Goal: Task Accomplishment & Management: Complete application form

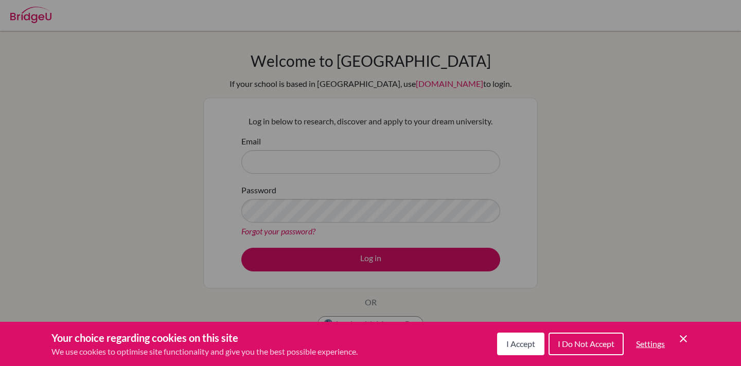
click at [511, 351] on button "I Accept" at bounding box center [520, 344] width 47 height 23
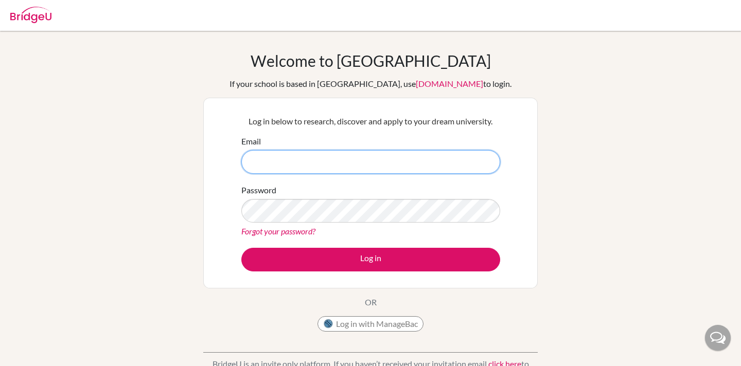
click at [319, 159] on input "Email" at bounding box center [370, 162] width 259 height 24
type input "[EMAIL_ADDRESS][DOMAIN_NAME]"
click at [241, 248] on button "Log in" at bounding box center [370, 260] width 259 height 24
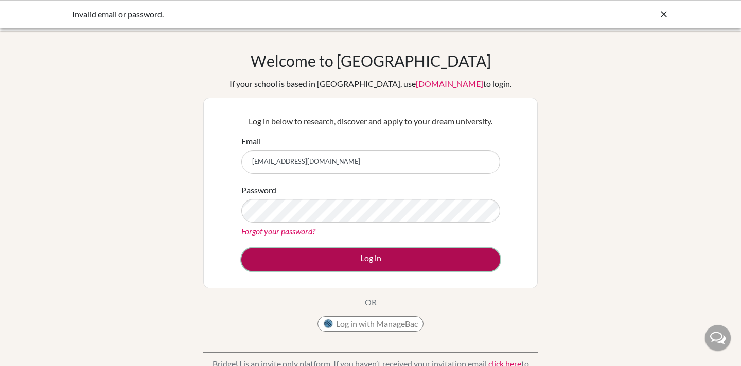
click at [328, 257] on button "Log in" at bounding box center [370, 260] width 259 height 24
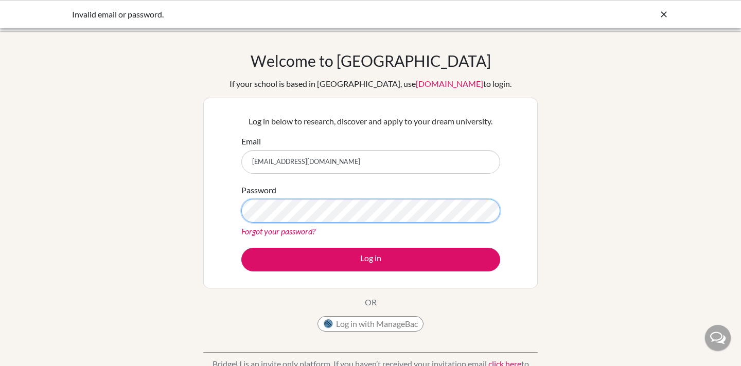
click at [241, 248] on button "Log in" at bounding box center [370, 260] width 259 height 24
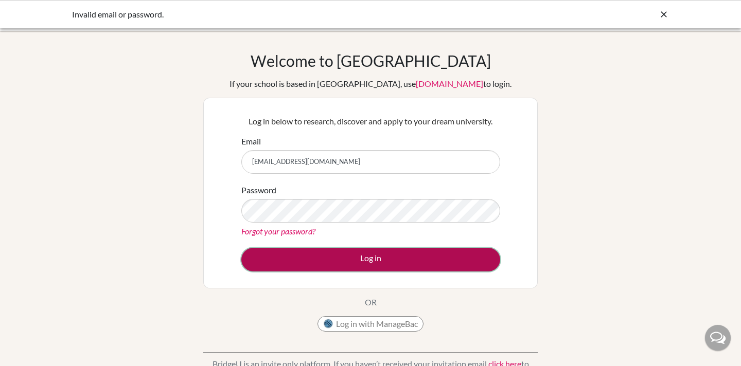
click at [394, 261] on button "Log in" at bounding box center [370, 260] width 259 height 24
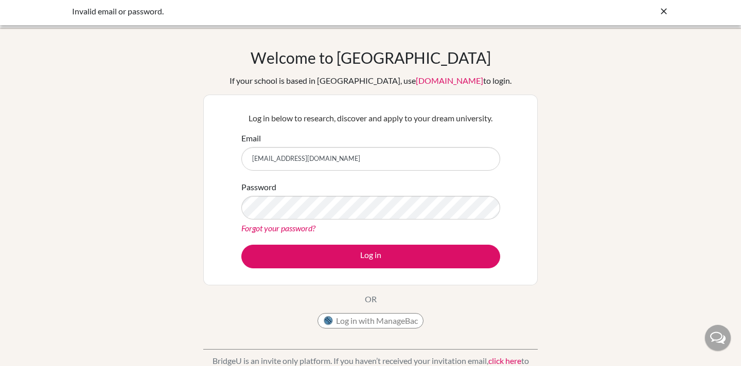
scroll to position [1, 0]
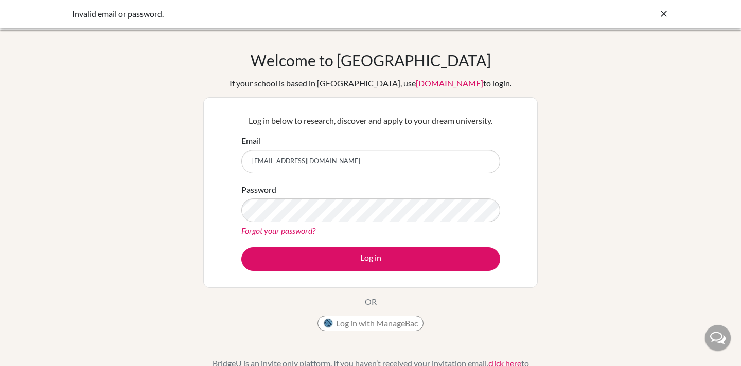
click at [379, 160] on input "[EMAIL_ADDRESS][DOMAIN_NAME]" at bounding box center [370, 162] width 259 height 24
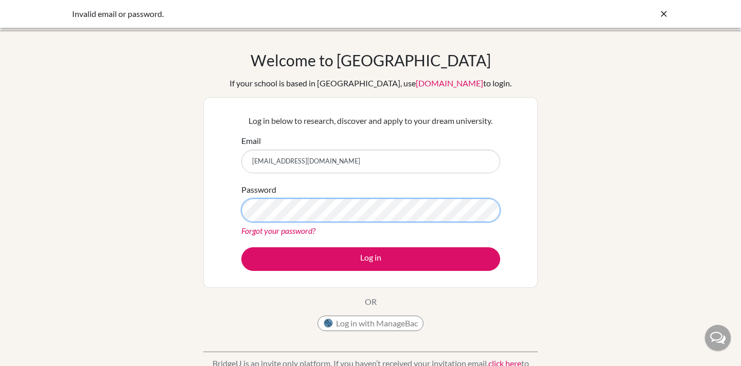
click at [241, 247] on button "Log in" at bounding box center [370, 259] width 259 height 24
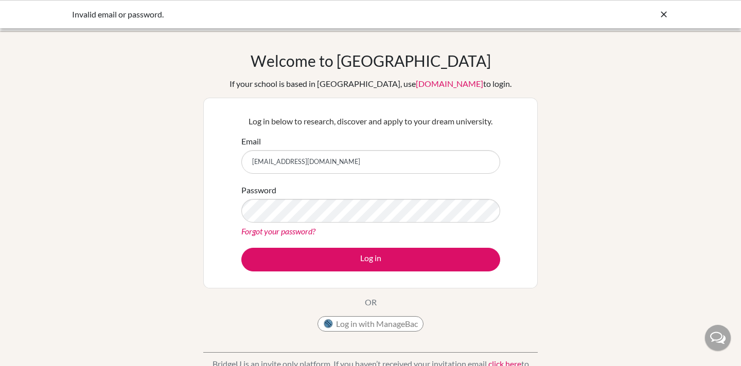
click at [660, 17] on icon at bounding box center [663, 14] width 10 height 10
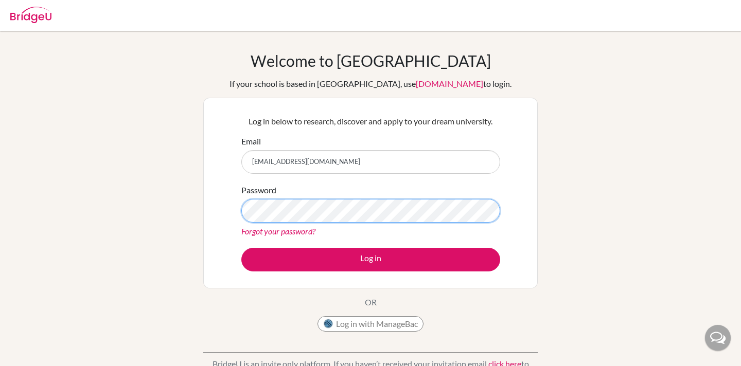
click at [241, 248] on button "Log in" at bounding box center [370, 260] width 259 height 24
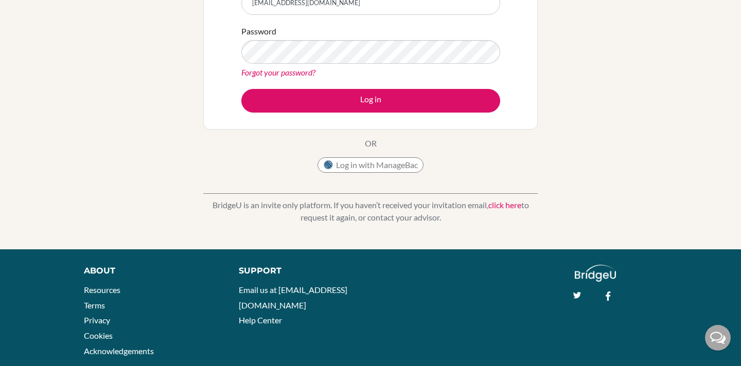
scroll to position [157, 0]
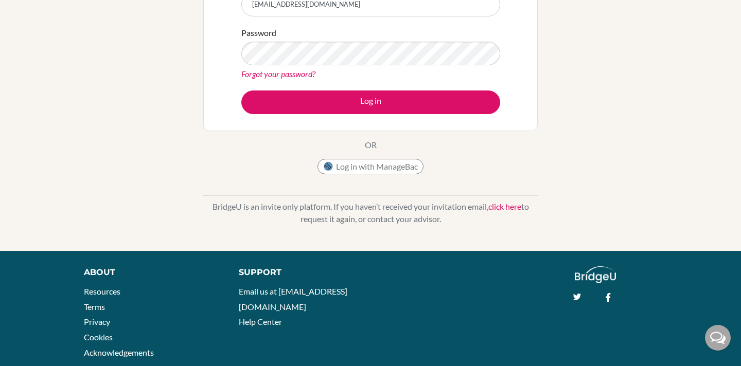
click at [502, 211] on link "click here" at bounding box center [504, 207] width 33 height 10
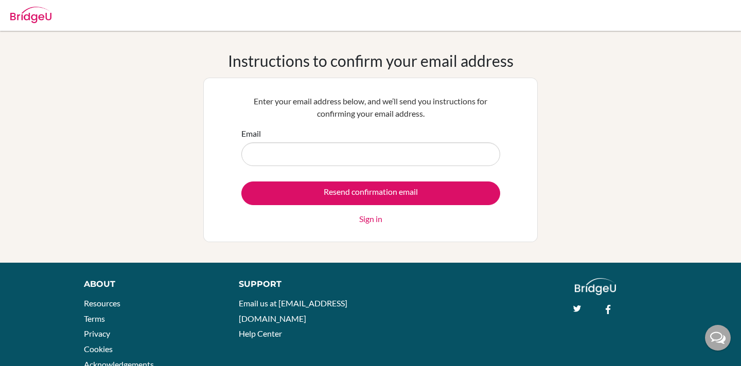
click at [201, 81] on div "Instructions to confirm your email address Enter your email address below, and …" at bounding box center [370, 146] width 741 height 191
click at [380, 220] on link "Sign in" at bounding box center [370, 219] width 23 height 12
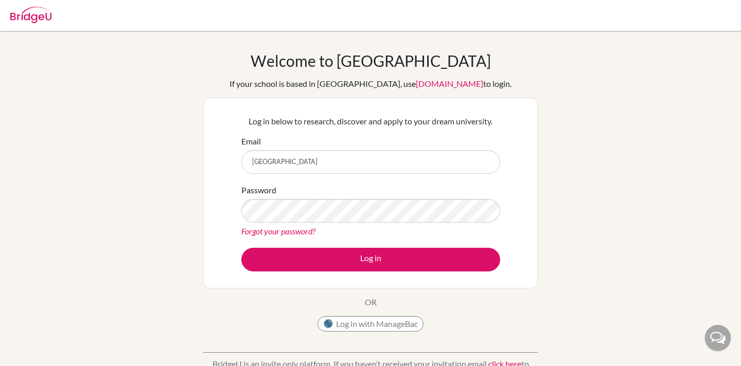
type input "[EMAIL_ADDRESS][DOMAIN_NAME]"
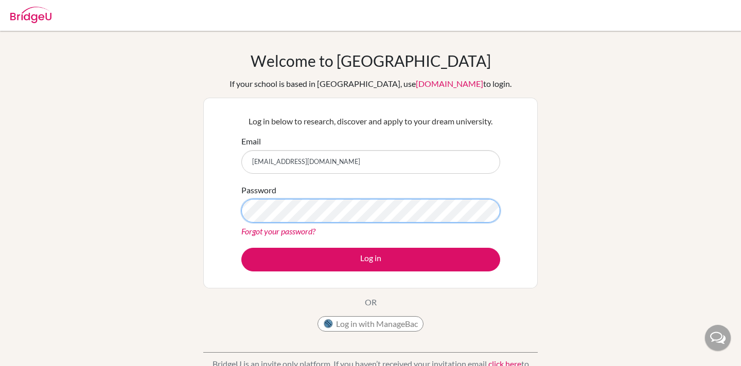
click at [241, 248] on button "Log in" at bounding box center [370, 260] width 259 height 24
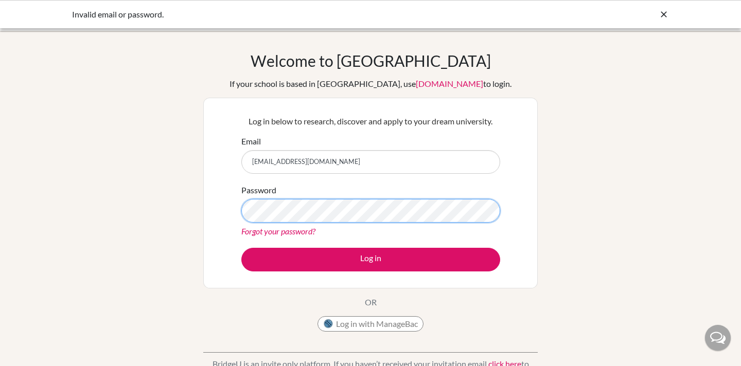
click at [241, 248] on button "Log in" at bounding box center [370, 260] width 259 height 24
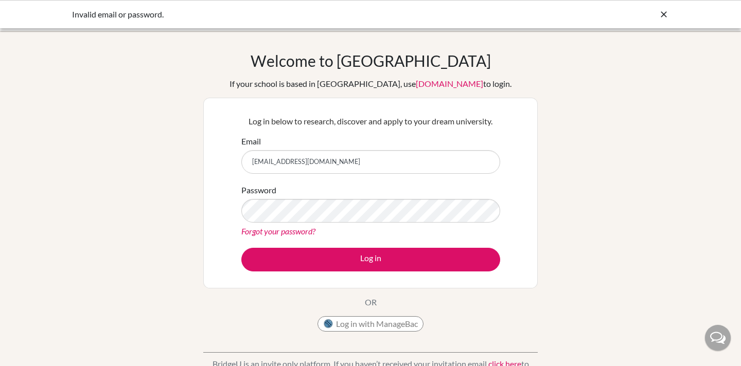
click at [73, 107] on div "Welcome to [GEOGRAPHIC_DATA] If your school is based in [GEOGRAPHIC_DATA], use …" at bounding box center [370, 219] width 741 height 336
click at [663, 15] on icon at bounding box center [663, 14] width 10 height 10
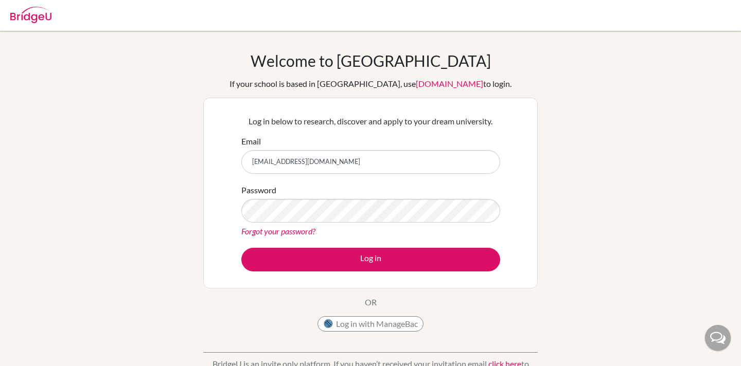
click at [41, 13] on img at bounding box center [30, 15] width 41 height 16
click at [44, 14] on img at bounding box center [30, 15] width 41 height 16
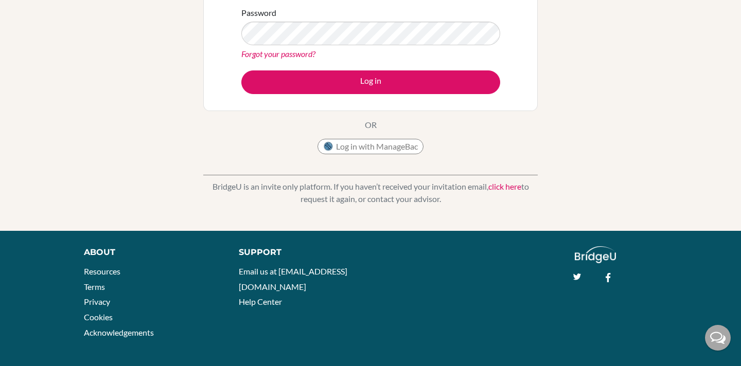
scroll to position [182, 0]
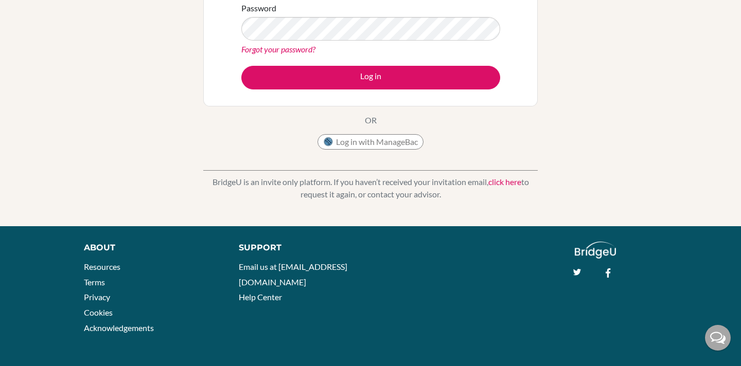
click at [598, 246] on img at bounding box center [595, 250] width 42 height 17
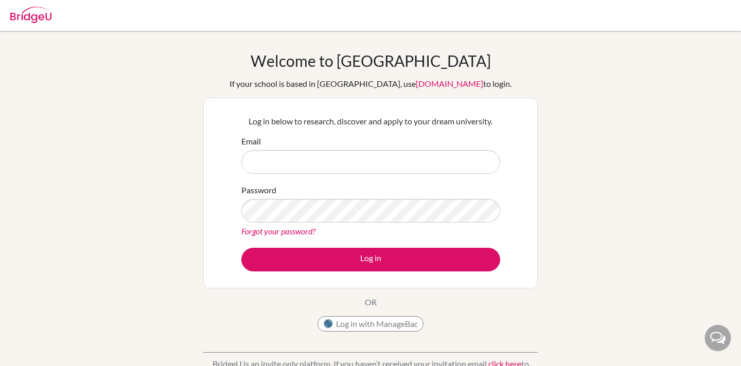
click at [34, 18] on img at bounding box center [30, 15] width 41 height 16
type input "[EMAIL_ADDRESS][DOMAIN_NAME]"
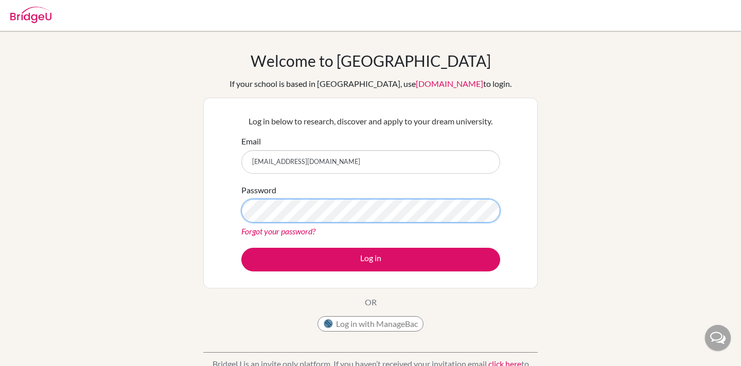
click at [241, 248] on button "Log in" at bounding box center [370, 260] width 259 height 24
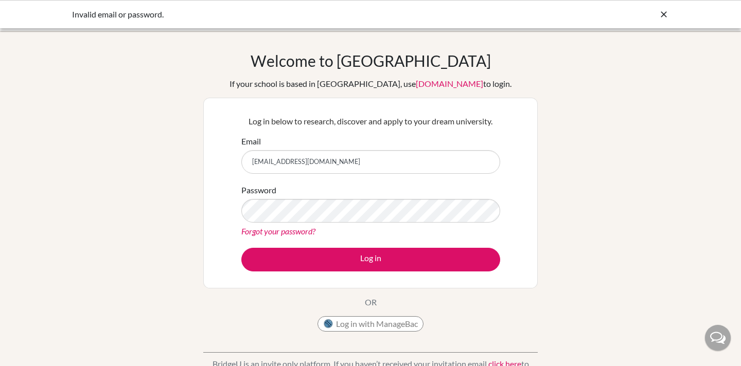
click at [99, 179] on div "Welcome to BridgeU If your school is based in China, use app.bridge-u.com.cn to…" at bounding box center [370, 219] width 741 height 336
click at [663, 13] on icon at bounding box center [663, 14] width 10 height 10
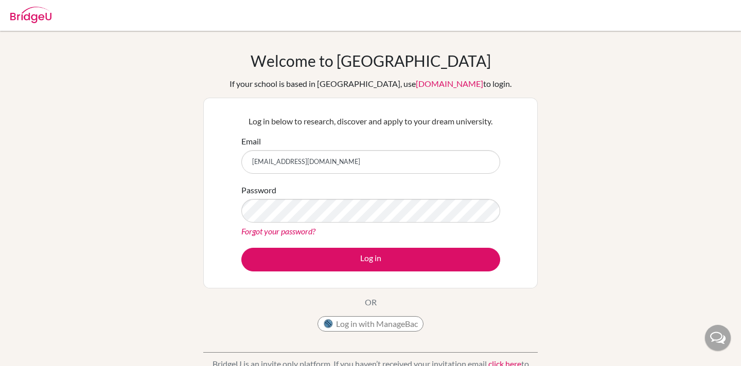
click at [32, 11] on img at bounding box center [30, 15] width 41 height 16
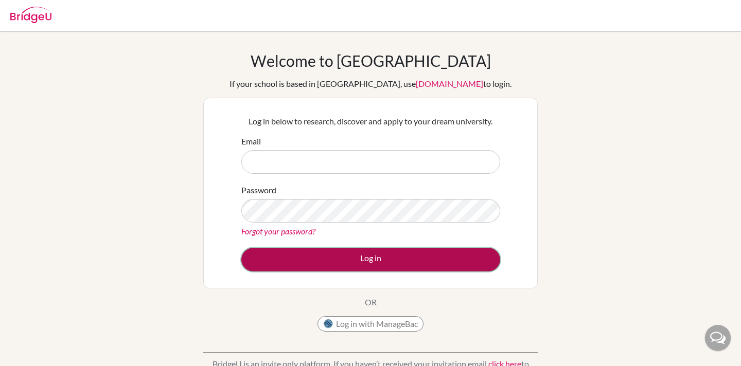
click at [351, 251] on button "Log in" at bounding box center [370, 260] width 259 height 24
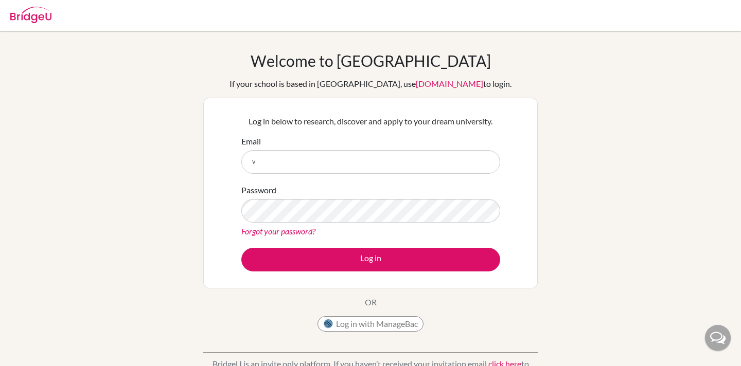
type input "vienna.simbajon@students.aobajapan.jp"
click at [674, 163] on div "Welcome to BridgeU If your school is based in China, use app.bridge-u.com.cn to…" at bounding box center [370, 219] width 741 height 336
click at [293, 231] on link "Forgot your password?" at bounding box center [278, 231] width 74 height 10
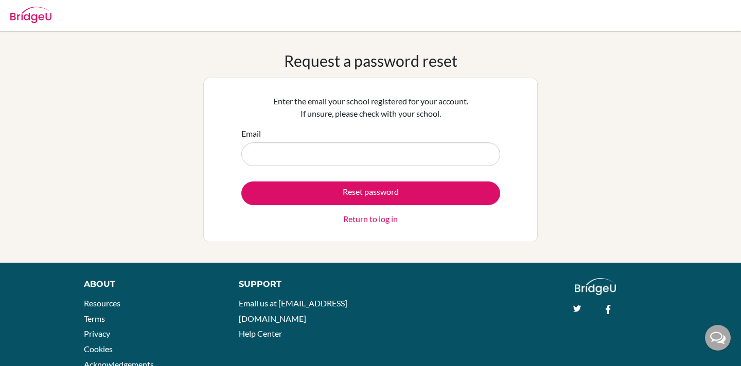
click at [318, 161] on input "Email" at bounding box center [370, 154] width 259 height 24
type input "[EMAIL_ADDRESS][DOMAIN_NAME]"
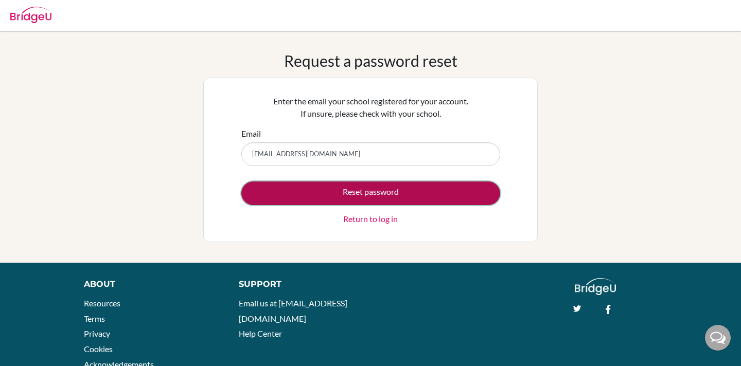
click at [362, 192] on button "Reset password" at bounding box center [370, 194] width 259 height 24
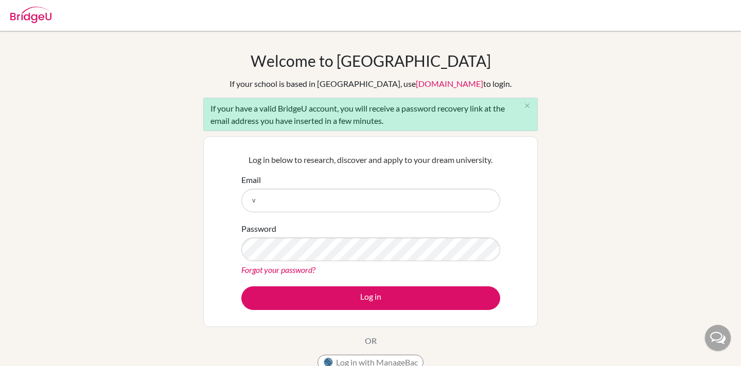
type input "[EMAIL_ADDRESS][DOMAIN_NAME]"
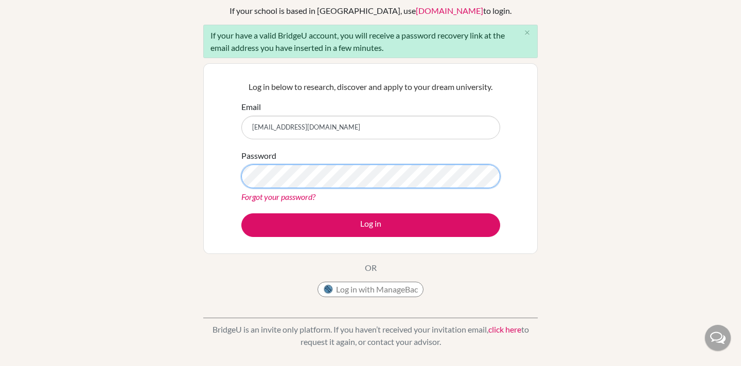
scroll to position [76, 0]
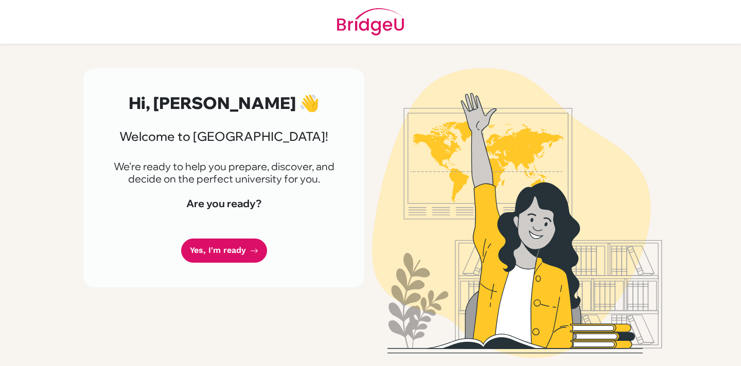
click at [219, 258] on link "Yes, I'm ready" at bounding box center [224, 251] width 86 height 24
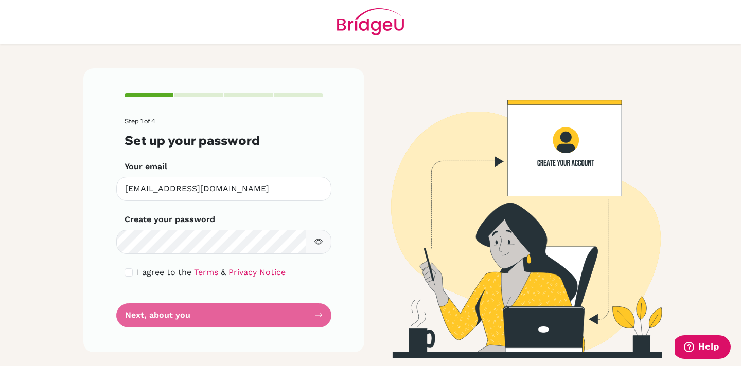
click at [317, 242] on icon "button" at bounding box center [318, 242] width 8 height 8
click at [318, 242] on icon "button" at bounding box center [318, 242] width 8 height 8
click at [131, 272] on input "checkbox" at bounding box center [128, 272] width 8 height 8
checkbox input "true"
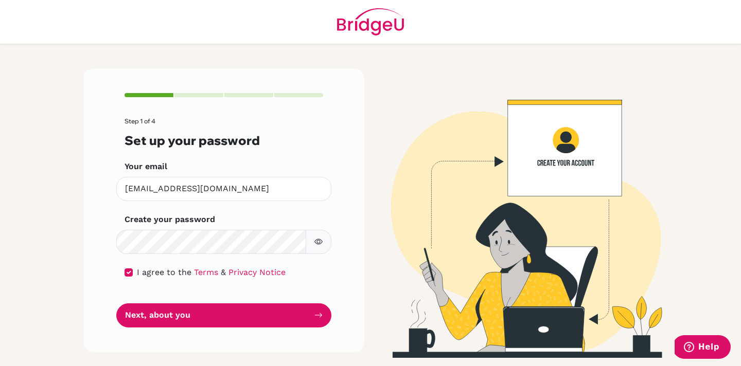
click at [168, 328] on div "Step 1 of 4 Set up your password Your email vienna.simbajon@students.aobajapan.…" at bounding box center [223, 210] width 281 height 284
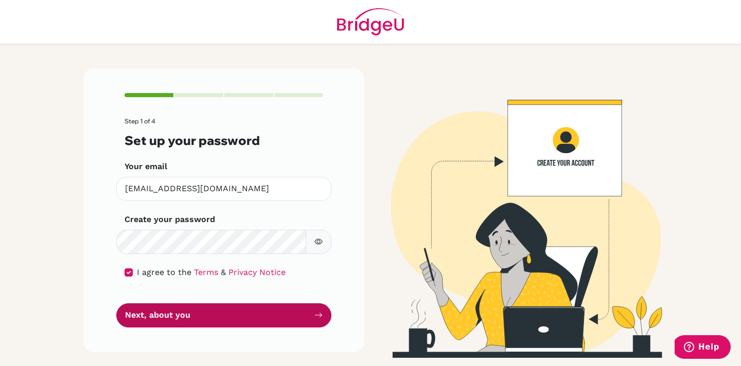
click at [163, 322] on button "Next, about you" at bounding box center [223, 315] width 215 height 24
